Goal: Transaction & Acquisition: Purchase product/service

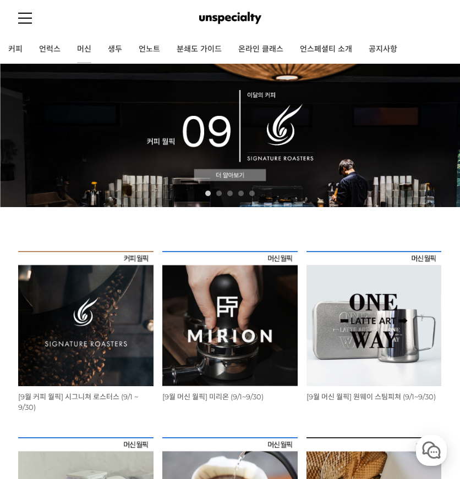
click at [85, 49] on link "머신" at bounding box center [84, 49] width 31 height 27
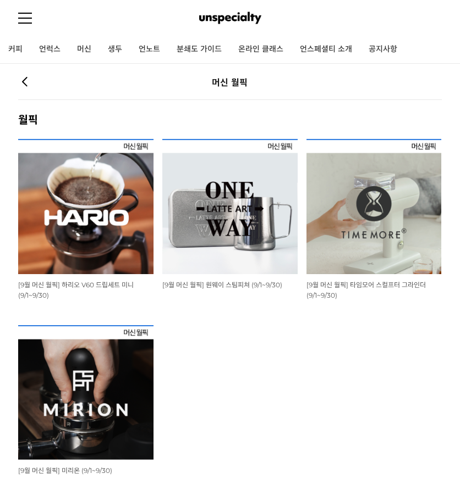
click at [25, 48] on link "커피" at bounding box center [15, 49] width 31 height 27
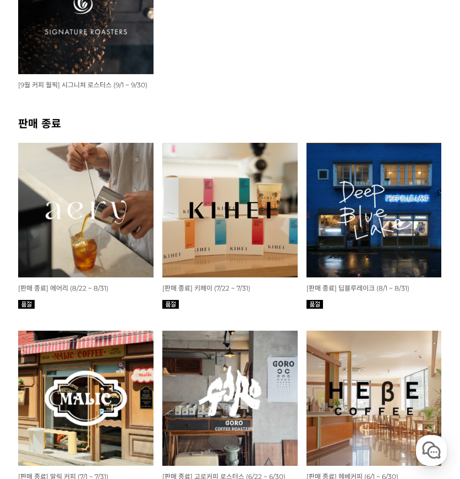
scroll to position [235, 0]
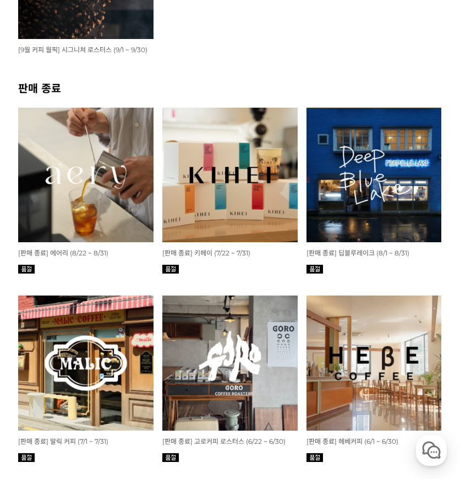
click at [349, 200] on img at bounding box center [373, 175] width 135 height 135
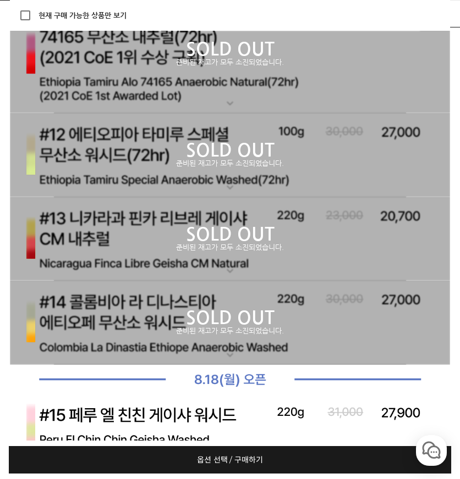
scroll to position [5607, 0]
click at [351, 179] on div "SOLD OUT 준비된 재고가 모두 소진되었습니다." at bounding box center [230, 155] width 440 height 84
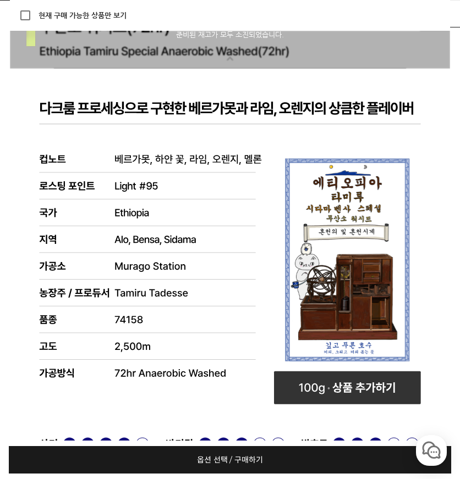
scroll to position [5752, 0]
